Goal: Task Accomplishment & Management: Manage account settings

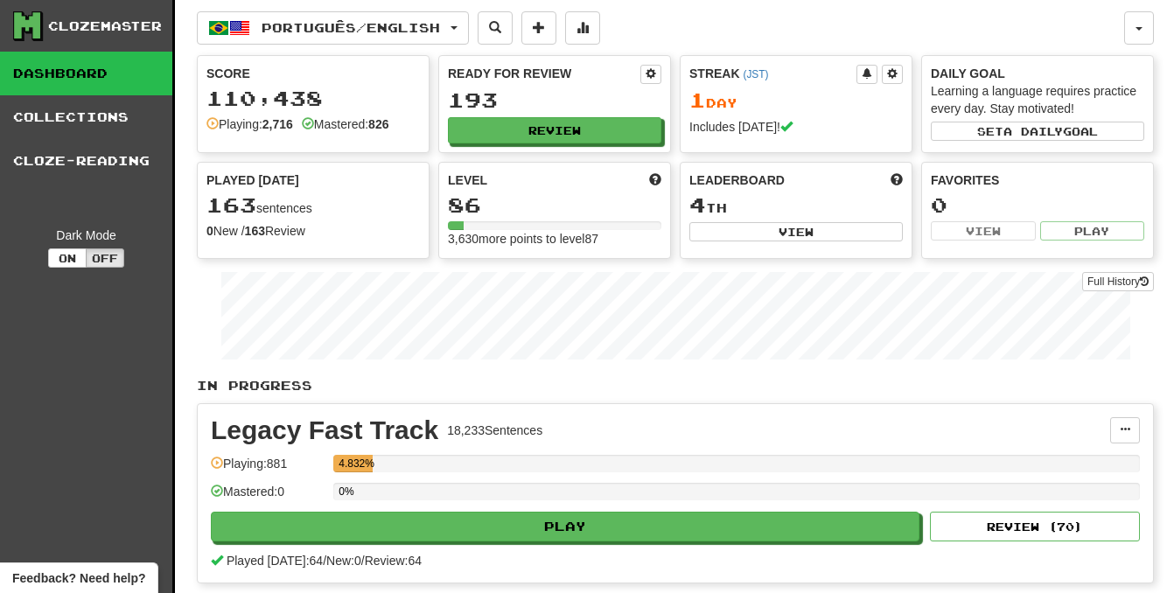
click at [329, 15] on div "Português / English Español / English Streak: 1 Review: 313 Points today: 1252 …" at bounding box center [675, 342] width 957 height 685
click at [330, 20] on span "Português / English" at bounding box center [351, 27] width 178 height 15
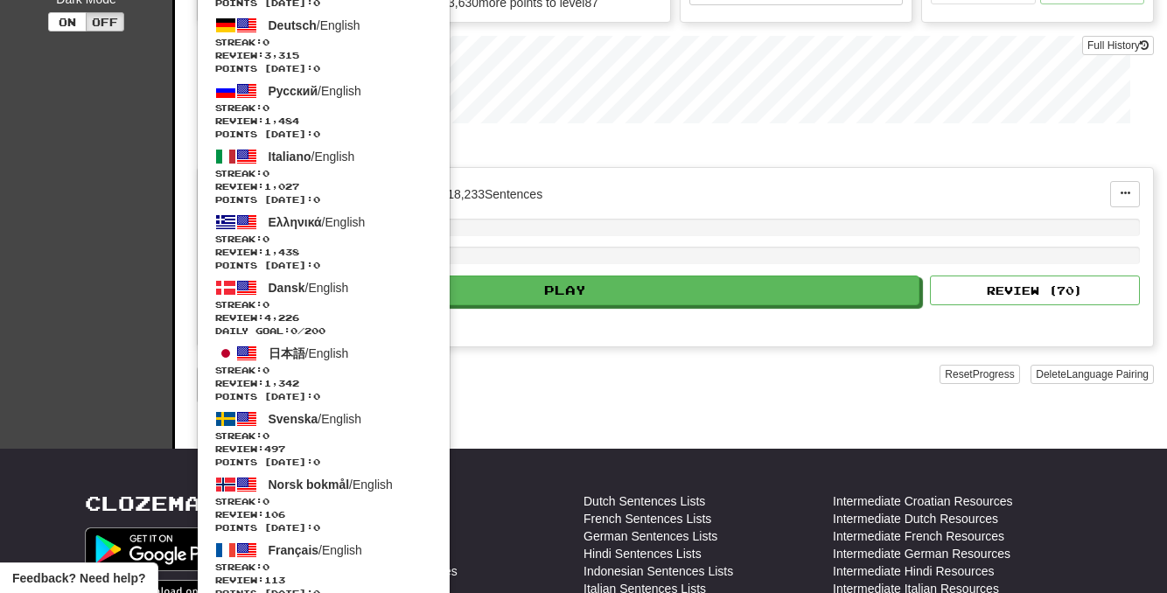
scroll to position [241, 0]
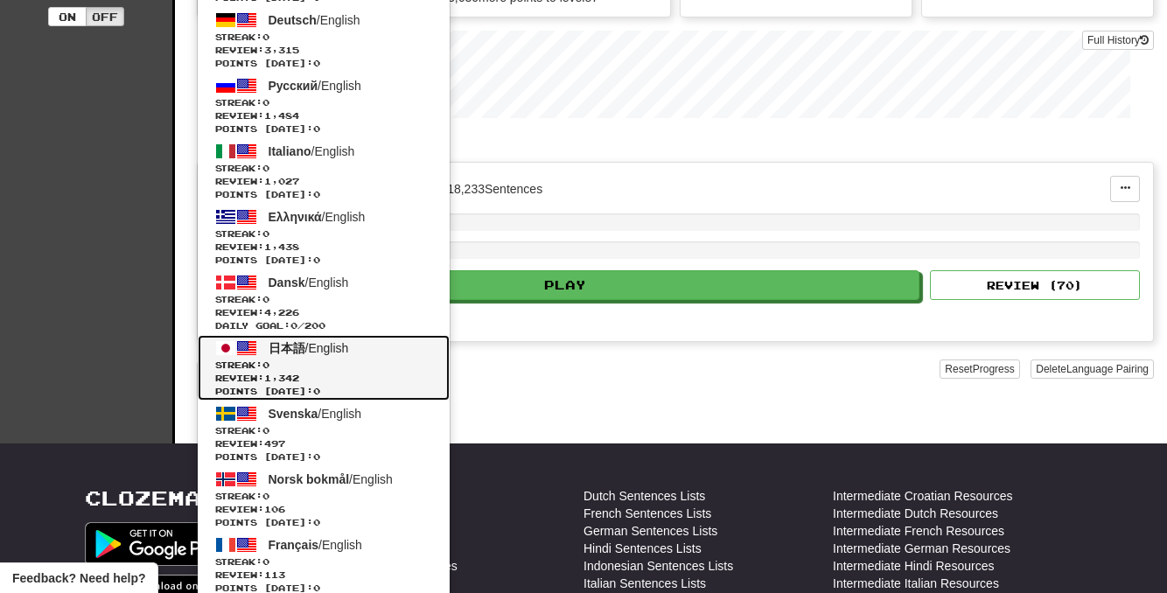
click at [337, 373] on span "Review: 1,342" at bounding box center [323, 378] width 217 height 13
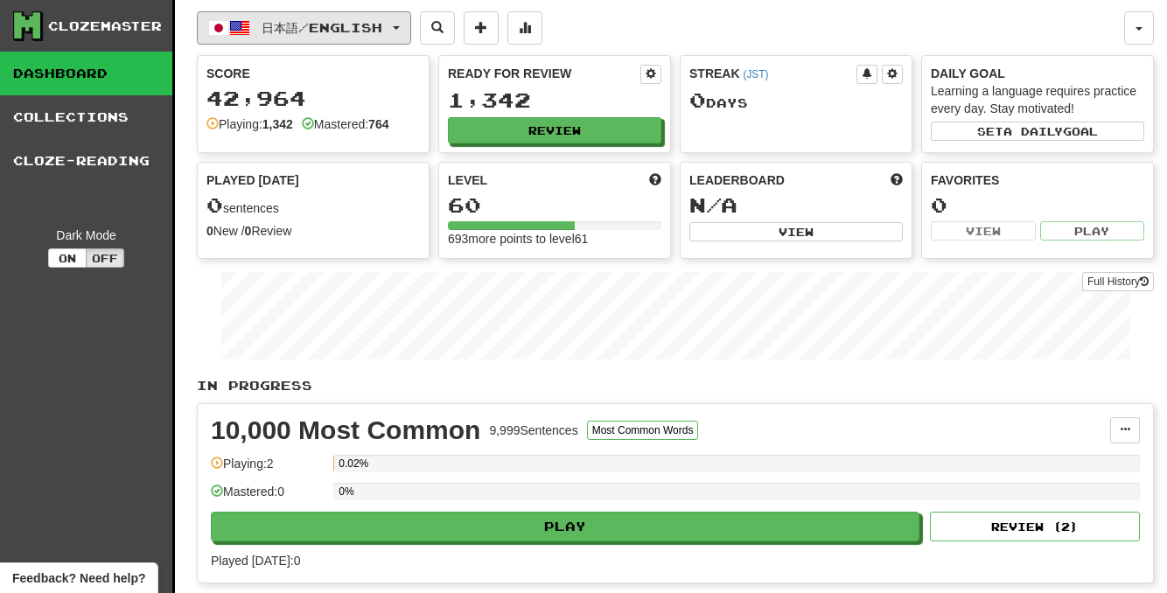
click at [364, 40] on button "日本語 / English" at bounding box center [304, 27] width 214 height 33
